Goal: Transaction & Acquisition: Purchase product/service

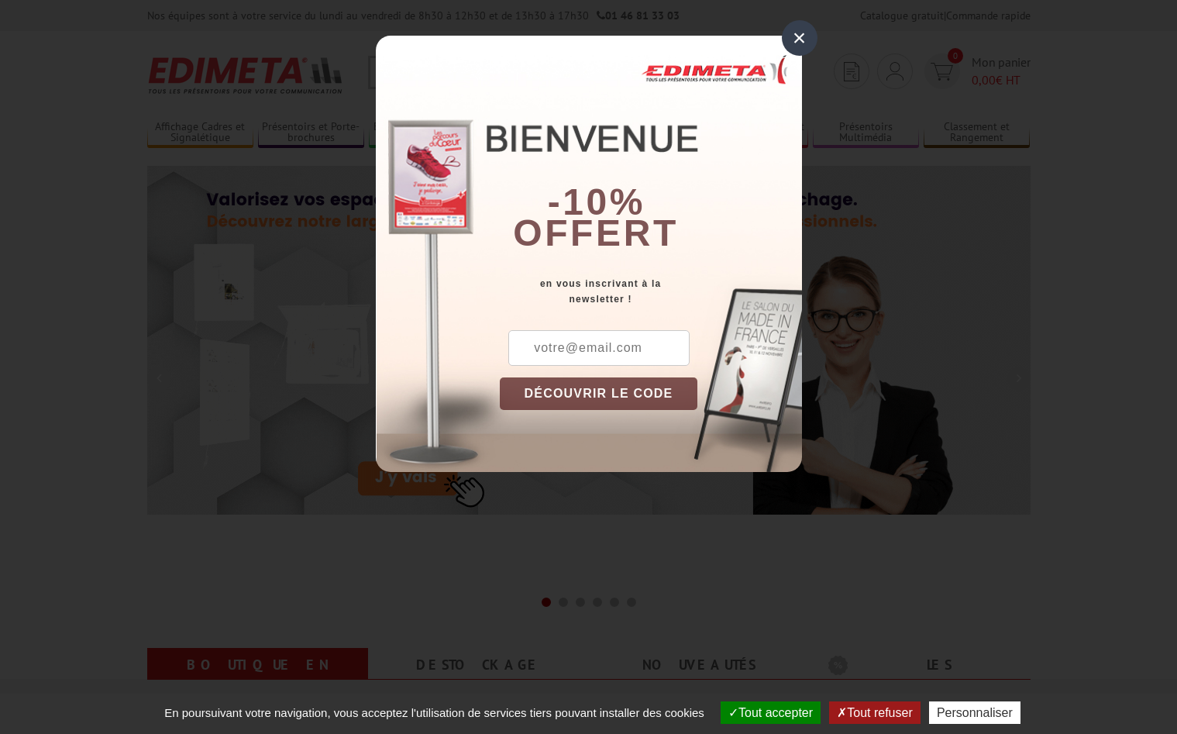
click at [806, 37] on div "×" at bounding box center [800, 38] width 36 height 36
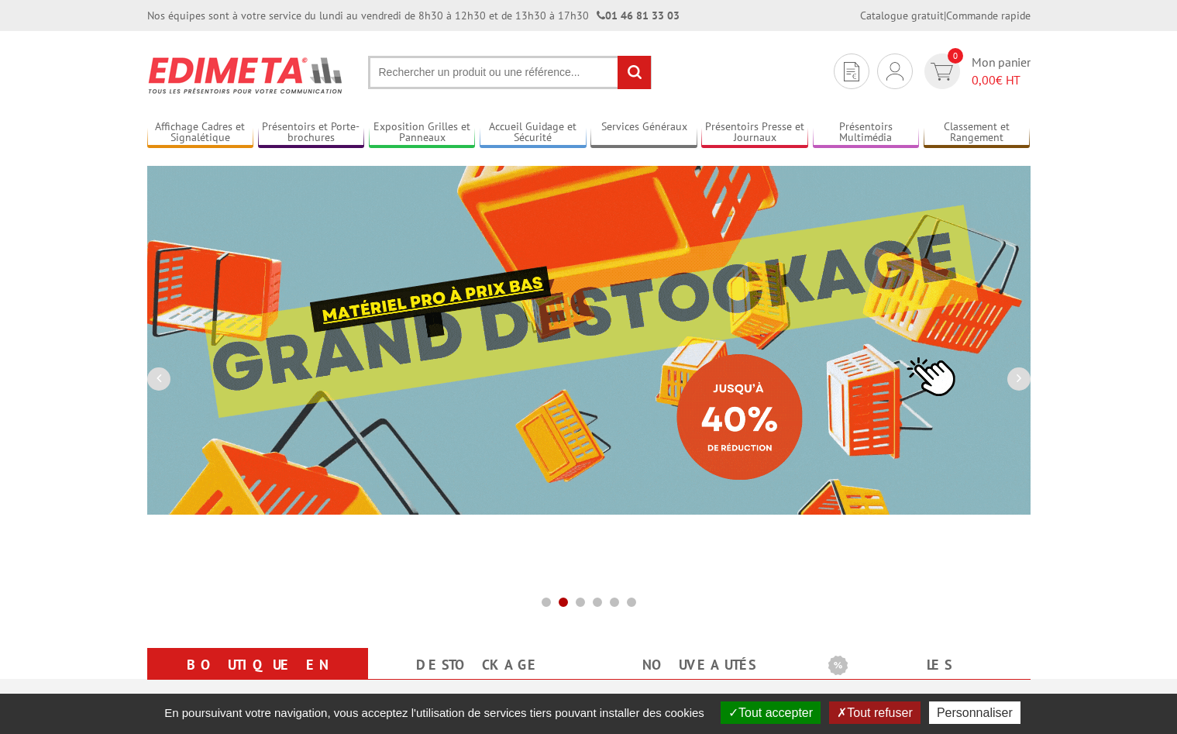
click at [430, 80] on input "text" at bounding box center [510, 72] width 284 height 33
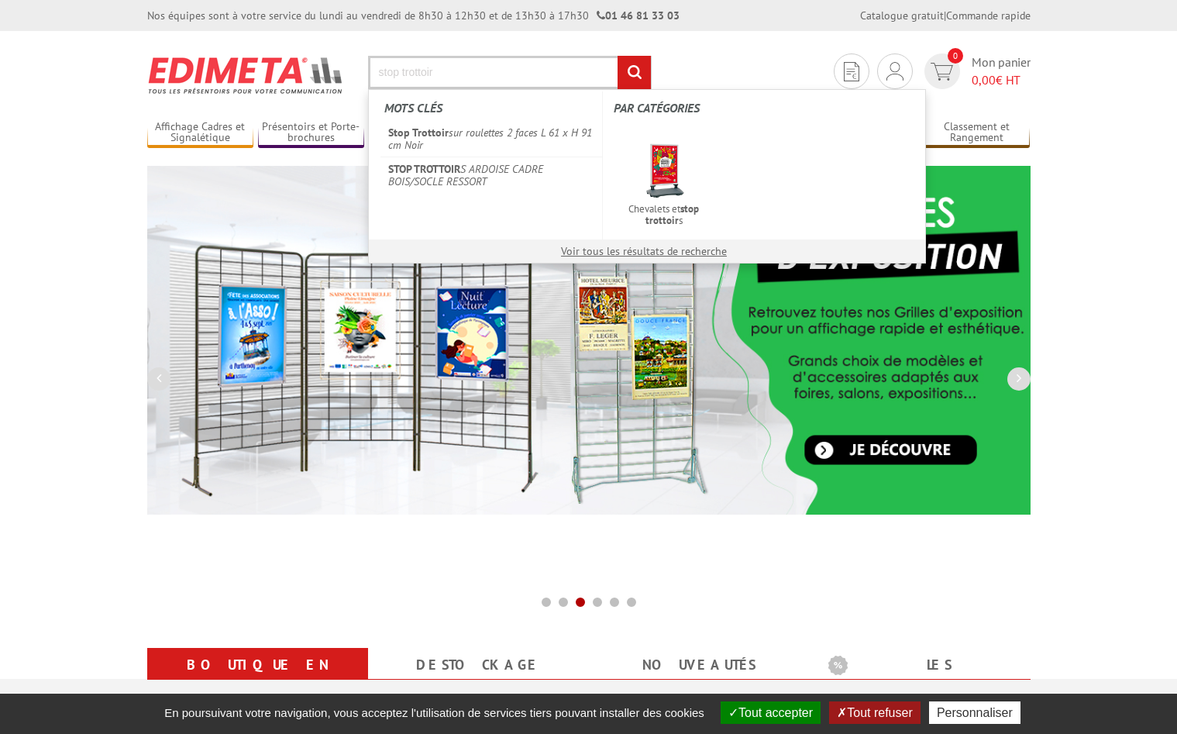
type input "stop trottoir"
click at [617, 56] on input "rechercher" at bounding box center [633, 72] width 33 height 33
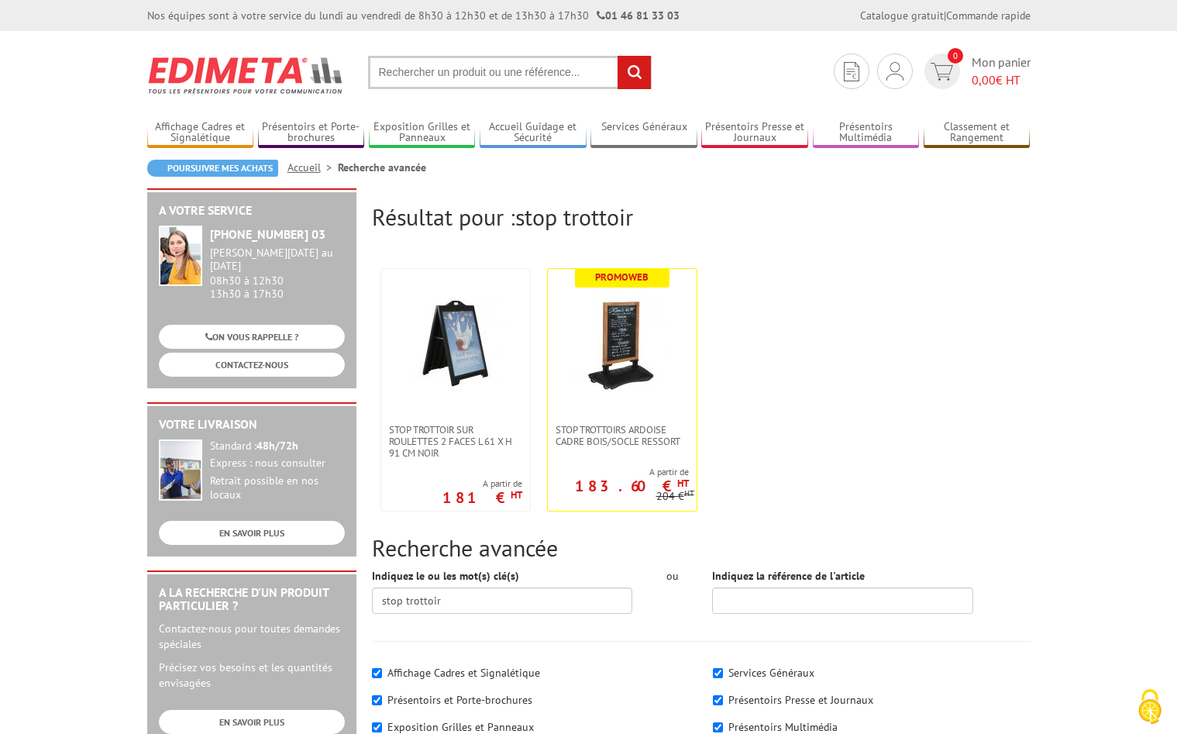
click at [404, 75] on input "text" at bounding box center [510, 72] width 284 height 33
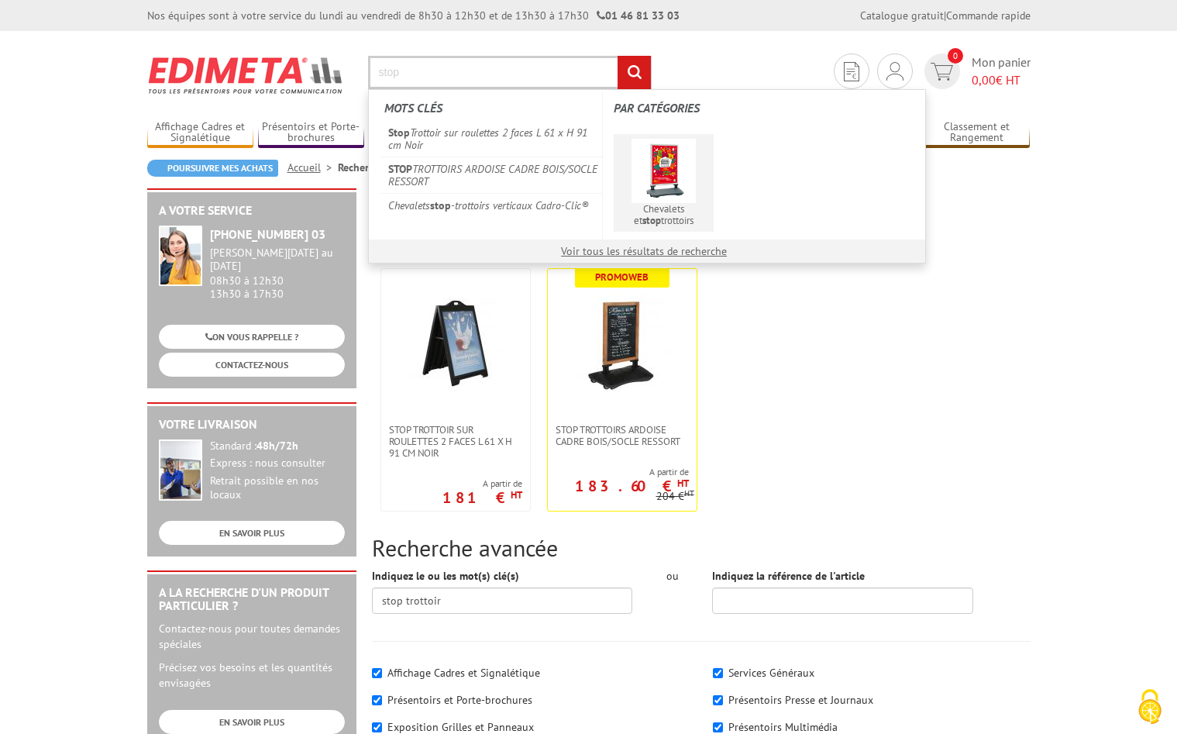
type input "stop"
click at [684, 191] on img at bounding box center [663, 171] width 64 height 64
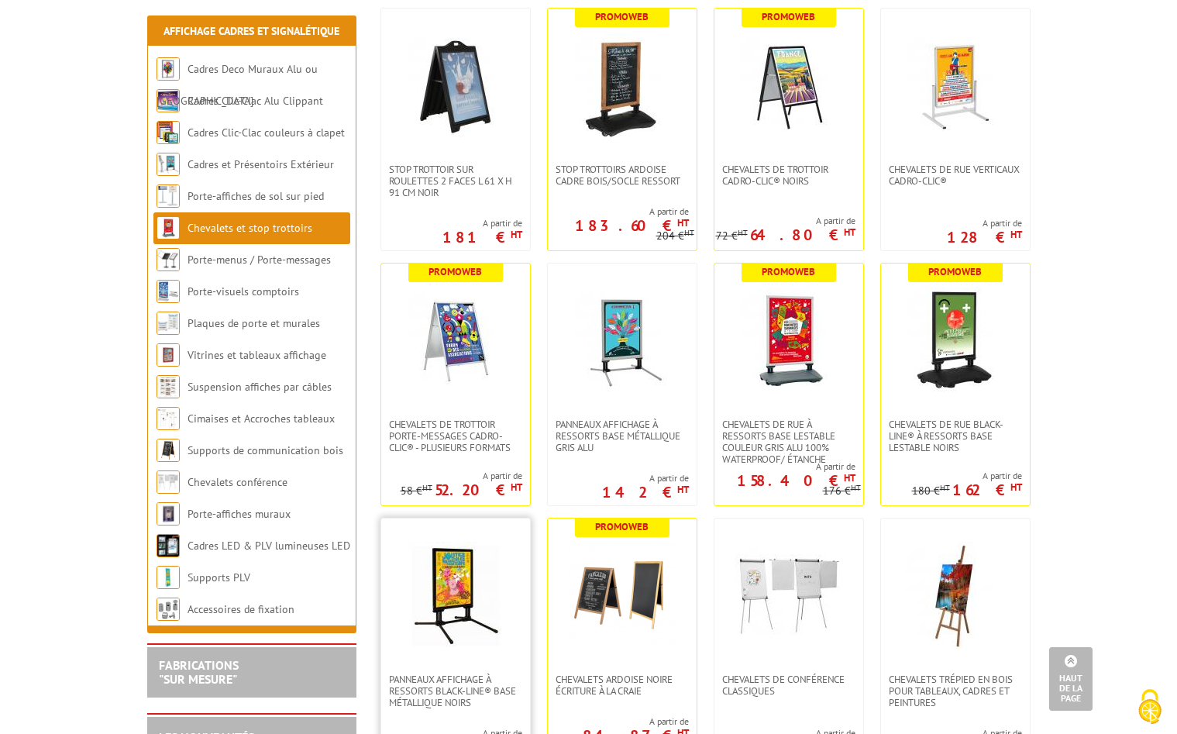
scroll to position [948, 0]
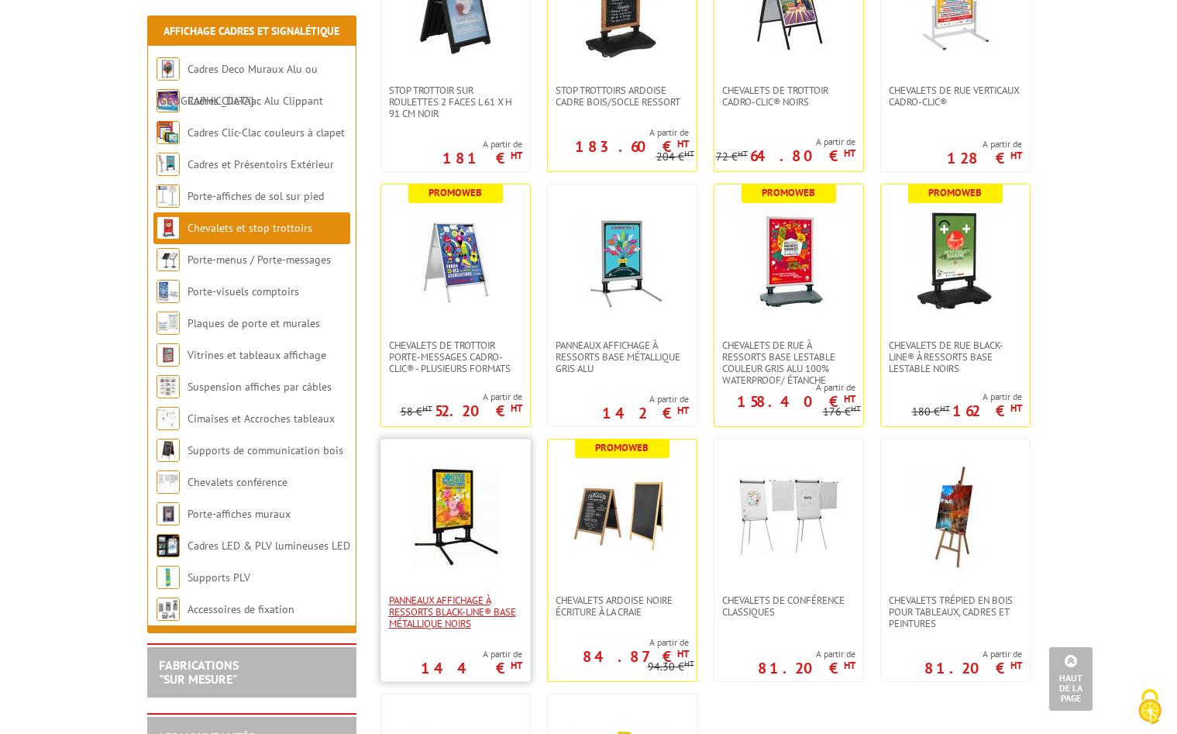
click at [437, 617] on span "Panneaux affichage à ressorts Black-Line® base métallique Noirs" at bounding box center [455, 611] width 133 height 35
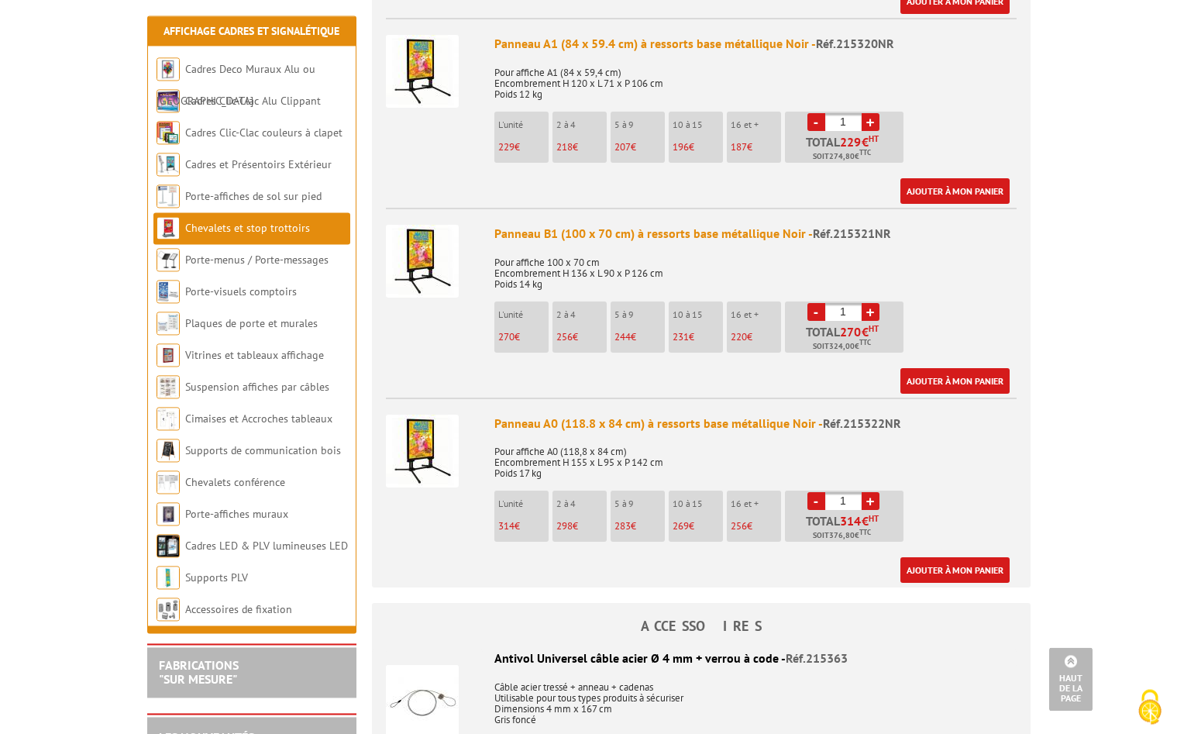
scroll to position [869, 0]
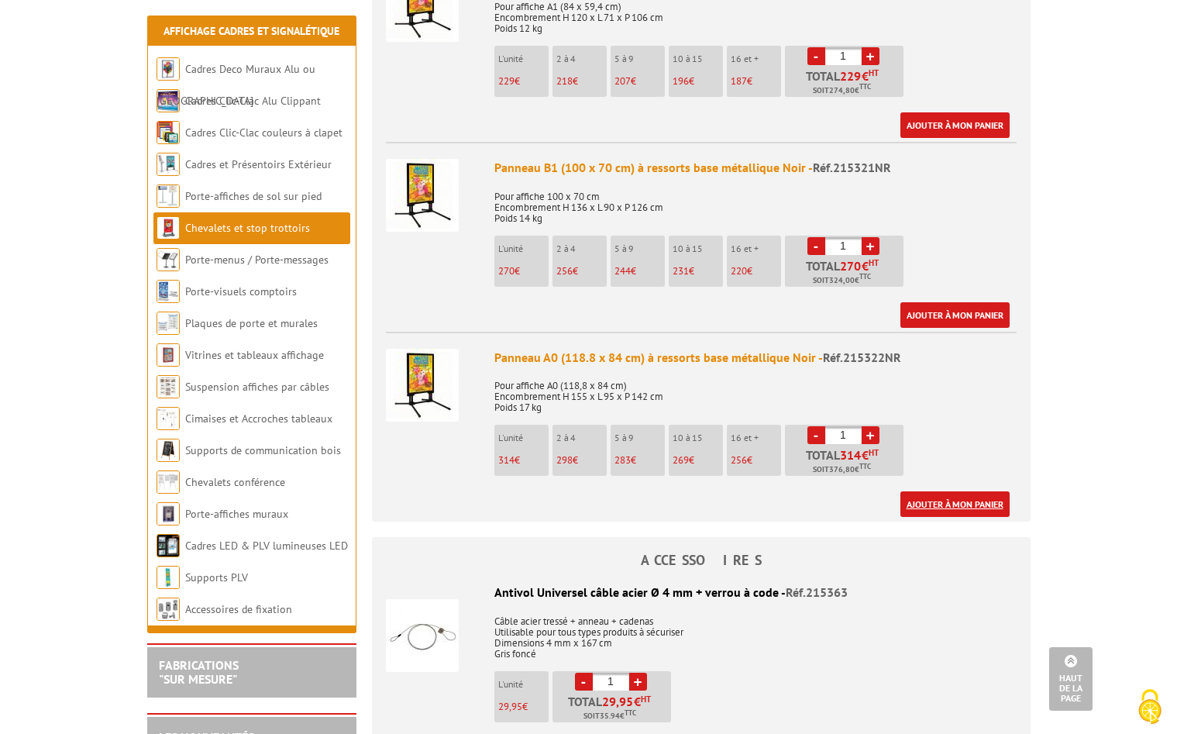
click at [964, 491] on link "Ajouter à mon panier" at bounding box center [954, 504] width 109 height 26
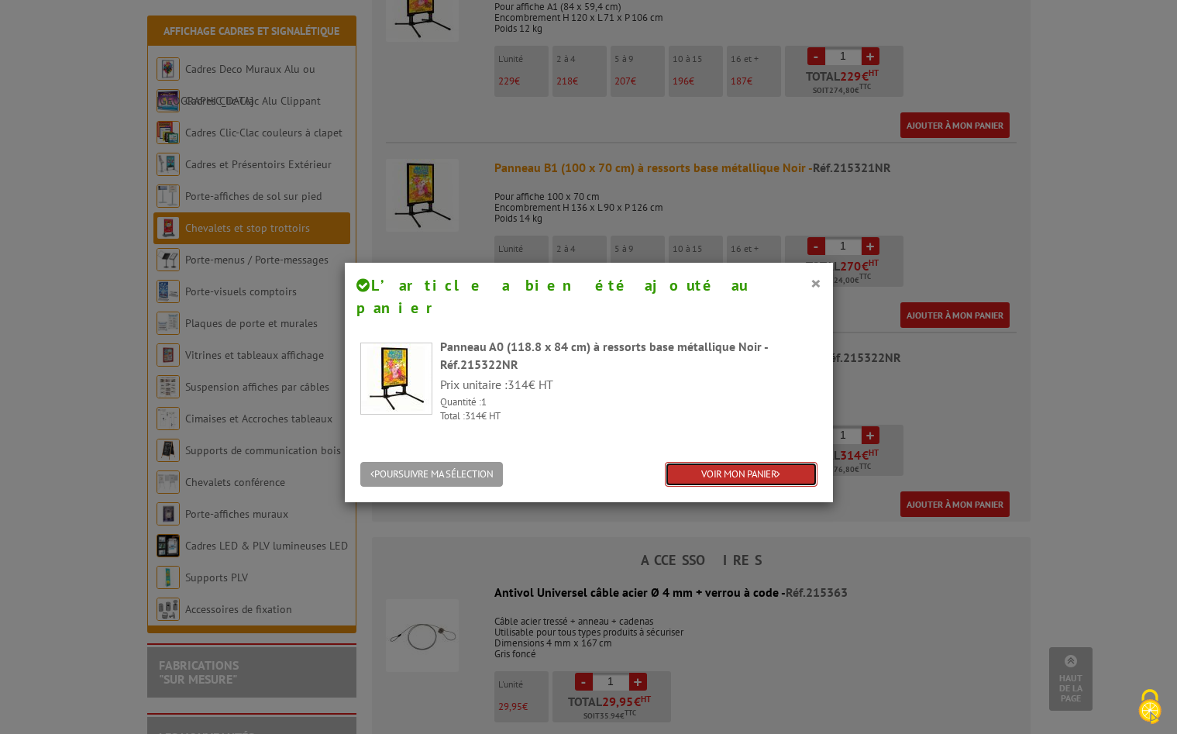
click at [710, 462] on link "VOIR MON PANIER" at bounding box center [741, 475] width 153 height 26
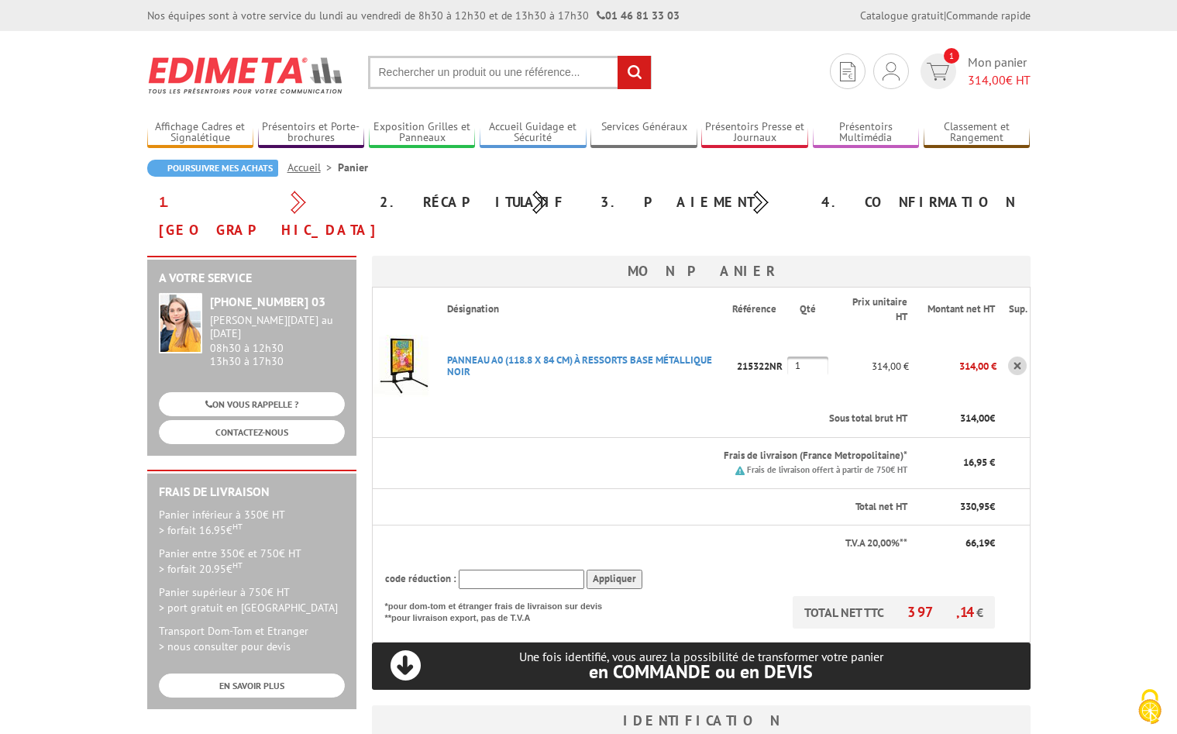
click at [787, 352] on p "215322NR" at bounding box center [759, 365] width 55 height 27
drag, startPoint x: 792, startPoint y: 336, endPoint x: 811, endPoint y: 338, distance: 19.4
click at [811, 356] on input "1" at bounding box center [807, 365] width 41 height 19
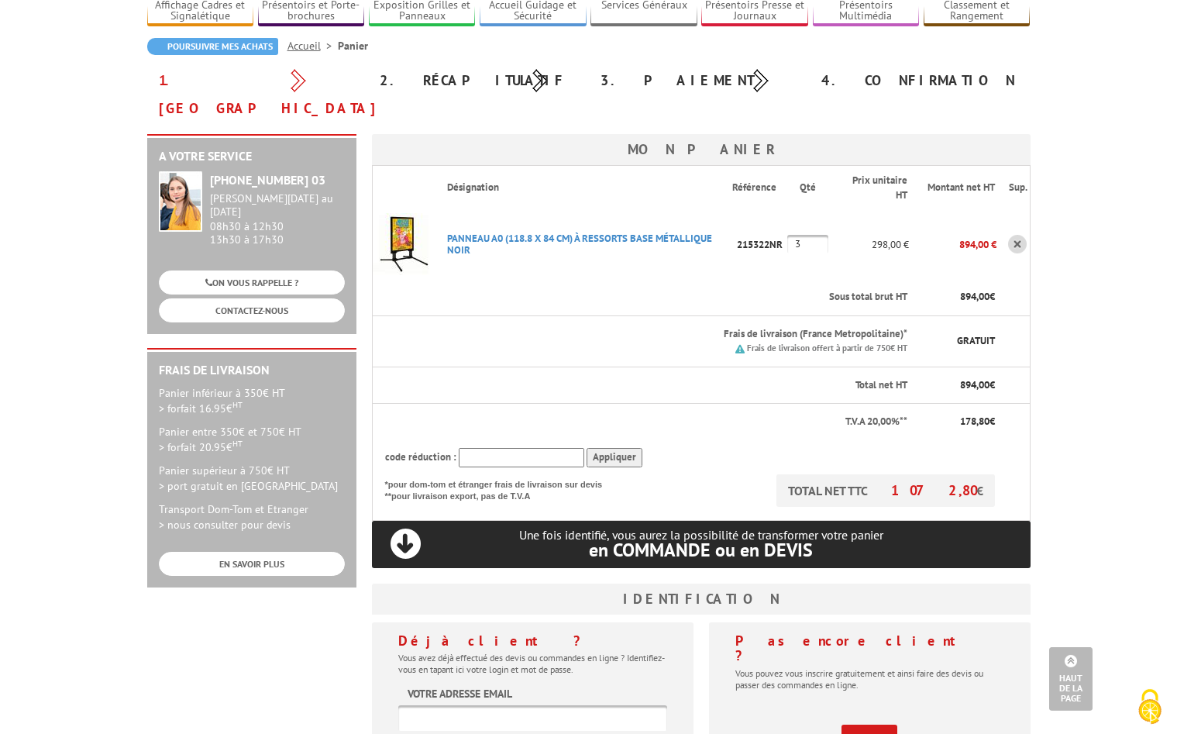
scroll to position [79, 0]
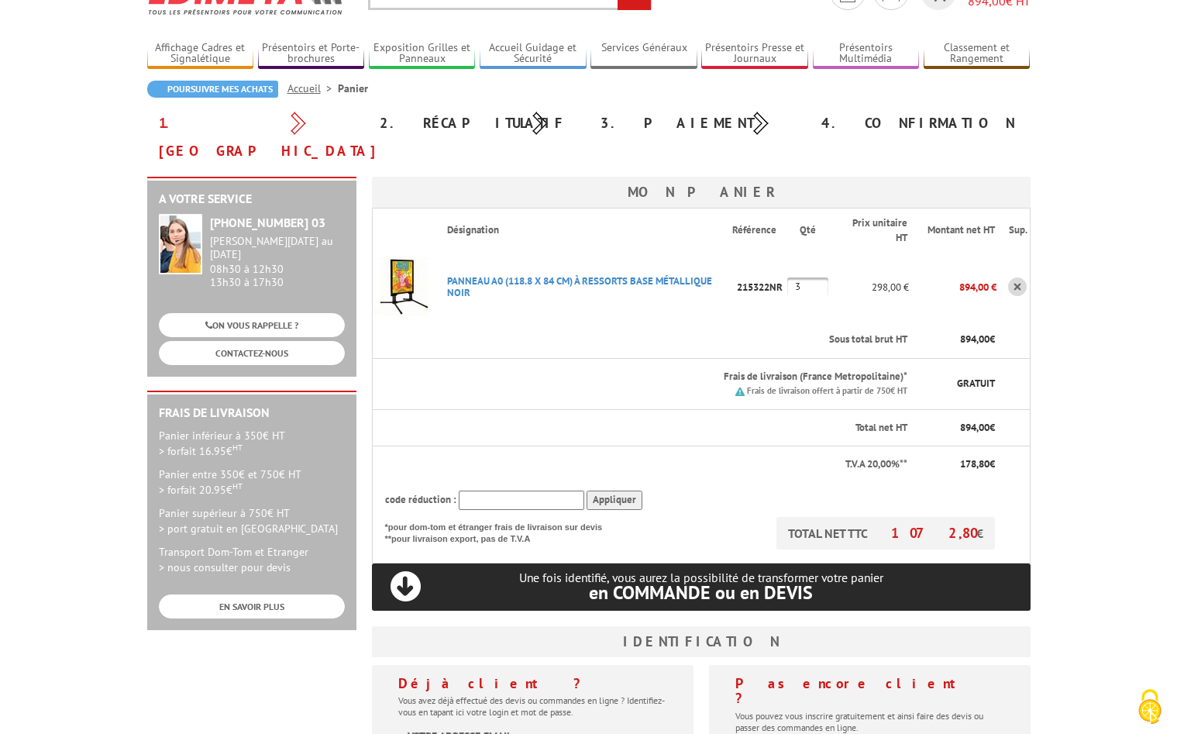
type input "3"
